Goal: Transaction & Acquisition: Purchase product/service

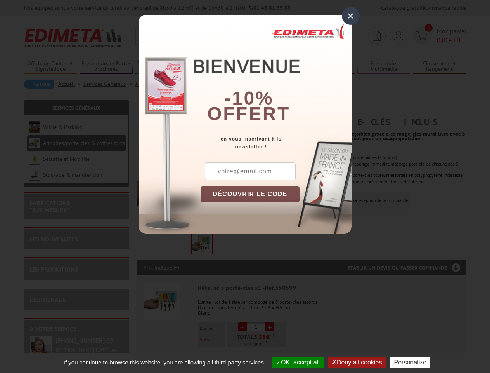
click at [351, 16] on div "×" at bounding box center [351, 16] width 18 height 18
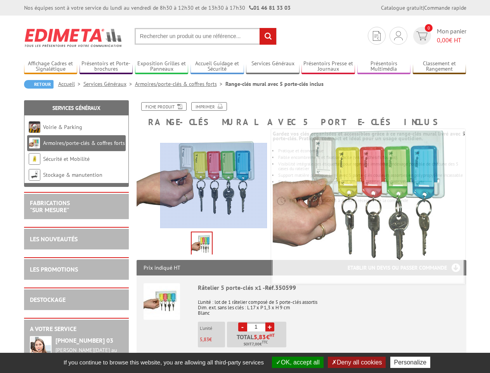
click at [297, 362] on button "OK, accept all" at bounding box center [298, 361] width 52 height 11
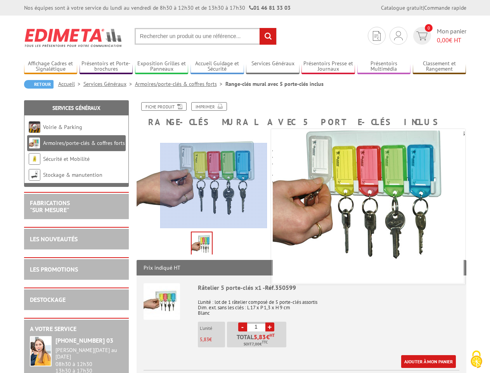
click at [358, 362] on div "Ajouter à mon panier" at bounding box center [327, 361] width 258 height 13
click at [412, 362] on link "Ajouter à mon panier" at bounding box center [428, 361] width 55 height 13
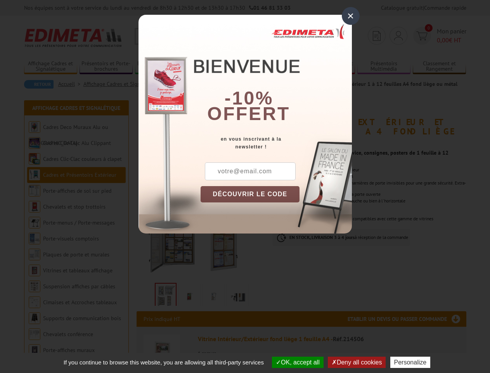
click at [351, 16] on div "×" at bounding box center [351, 16] width 18 height 18
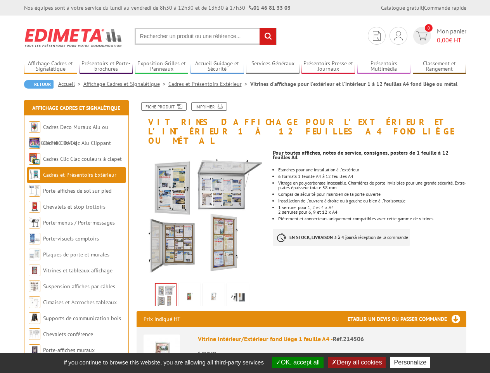
click at [297, 362] on button "OK, accept all" at bounding box center [298, 361] width 52 height 11
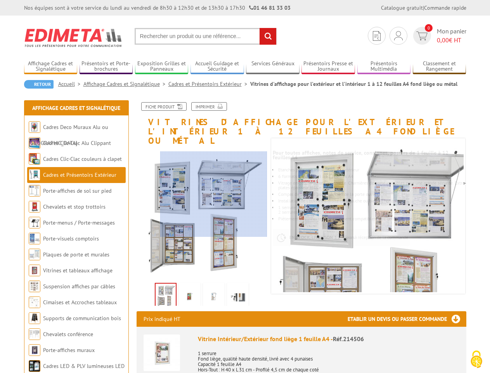
click at [358, 362] on p "1 serrure Fond liège, qualité haute densité, livré avec 4 punaises Capacité 1 f…" at bounding box center [329, 361] width 262 height 33
click at [412, 362] on p "1 serrure Fond liège, qualité haute densité, livré avec 4 punaises Capacité 1 f…" at bounding box center [329, 361] width 262 height 33
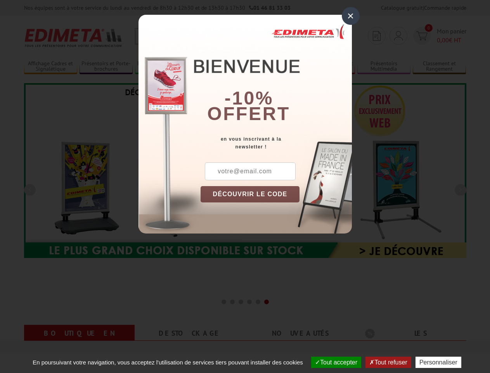
click at [351, 16] on div "×" at bounding box center [351, 16] width 18 height 18
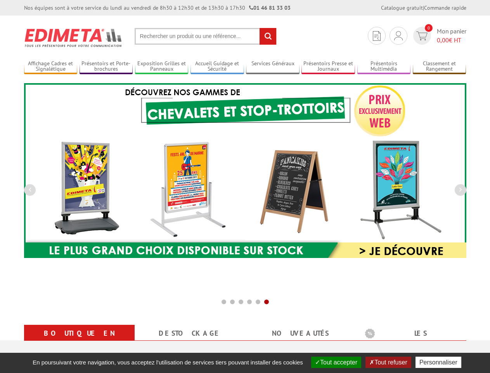
click at [250, 194] on img at bounding box center [245, 170] width 443 height 175
click at [335, 362] on button "Tout accepter" at bounding box center [336, 361] width 50 height 11
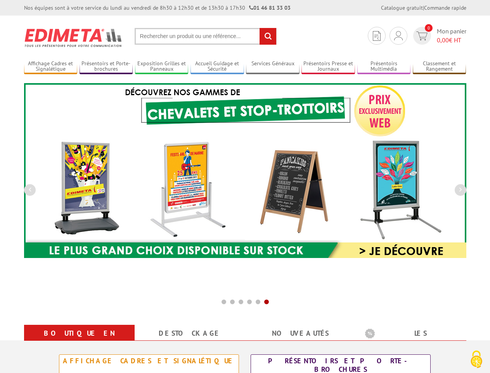
click at [389, 362] on div "Présentoirs et Porte-brochures" at bounding box center [340, 364] width 175 height 17
